Goal: Navigation & Orientation: Find specific page/section

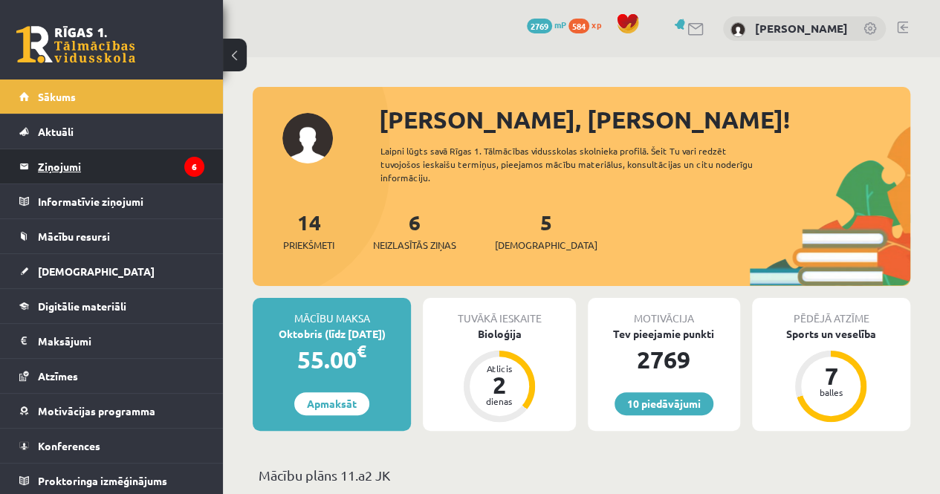
click at [94, 179] on legend "Ziņojumi 6" at bounding box center [121, 166] width 166 height 34
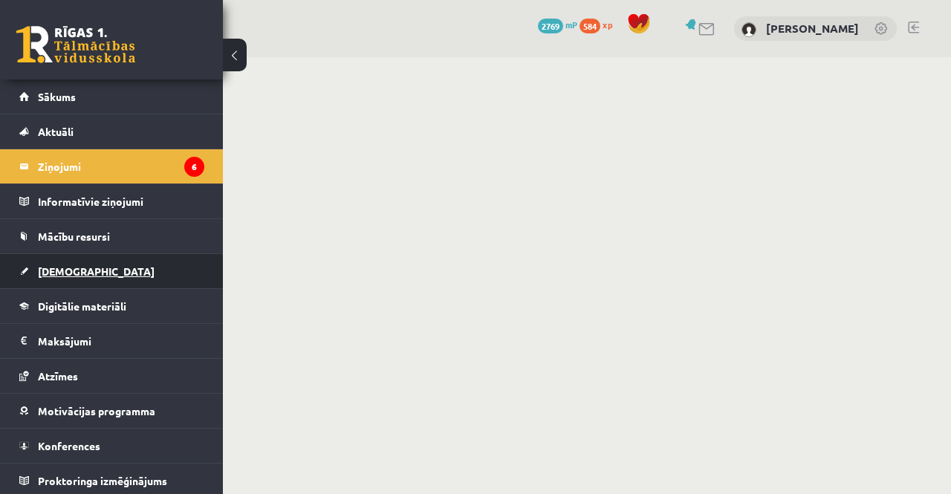
click at [100, 275] on link "[DEMOGRAPHIC_DATA]" at bounding box center [111, 271] width 185 height 34
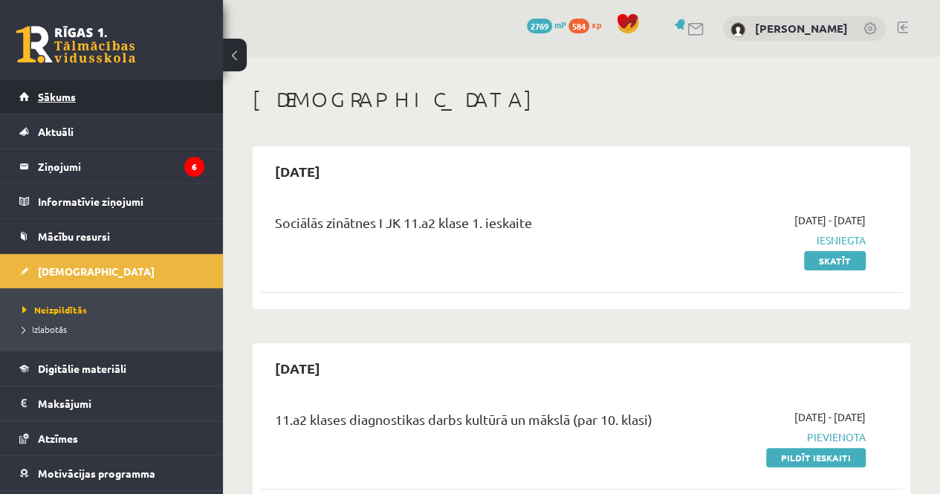
click at [31, 80] on link "Sākums" at bounding box center [111, 97] width 185 height 34
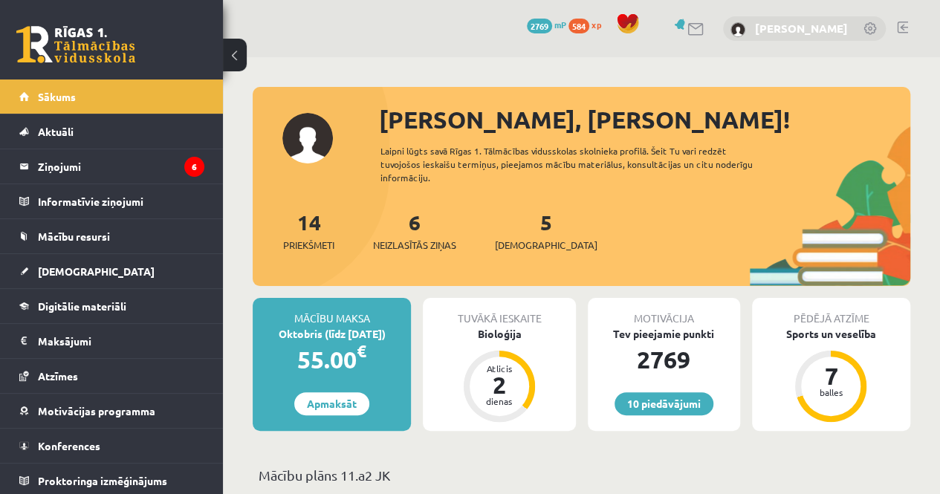
click at [788, 30] on link "[PERSON_NAME]" at bounding box center [801, 28] width 93 height 15
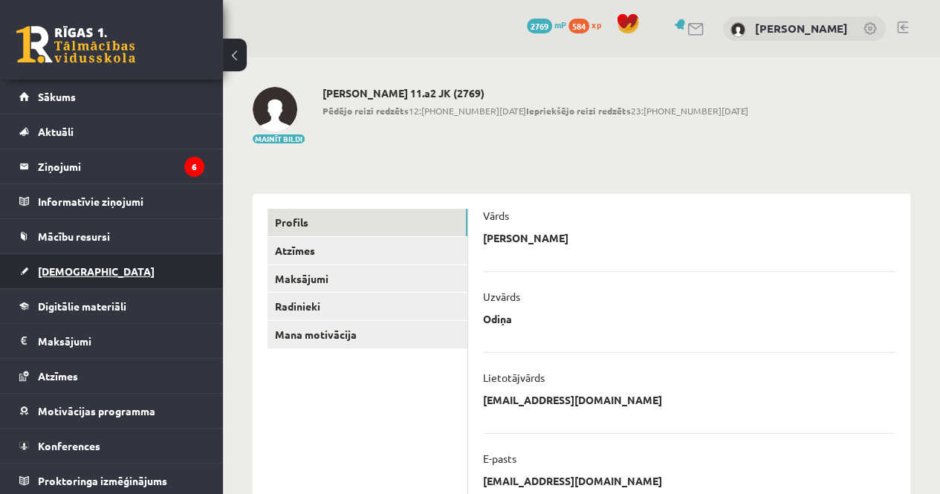
click at [34, 259] on link "[DEMOGRAPHIC_DATA]" at bounding box center [111, 271] width 185 height 34
